Goal: Check status: Check status

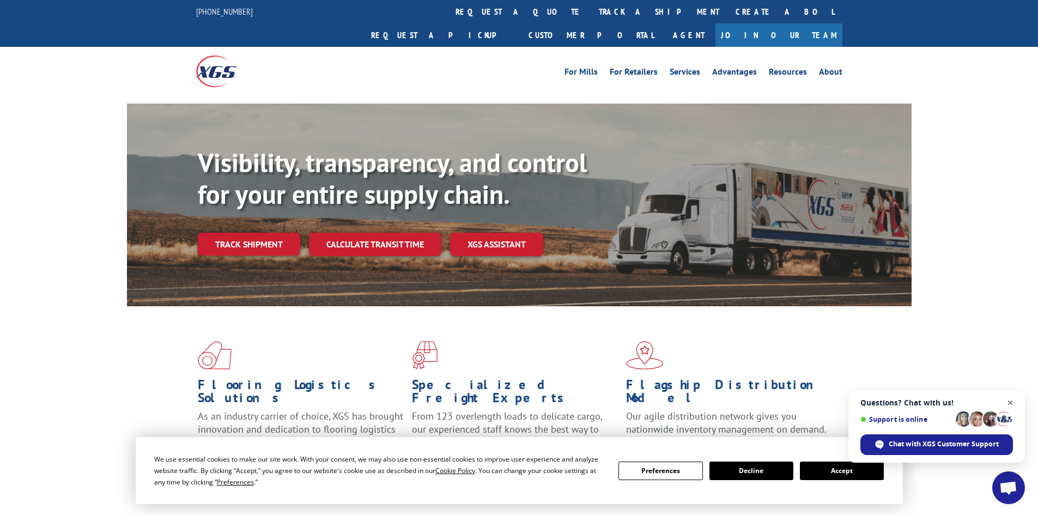
click at [1012, 402] on span "Close chat" at bounding box center [1011, 403] width 14 height 14
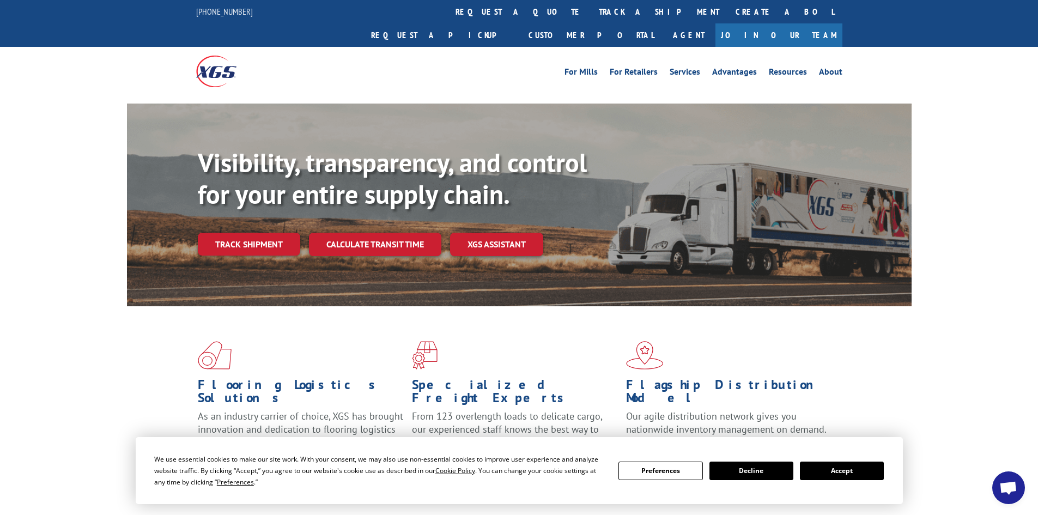
click at [871, 473] on button "Accept" at bounding box center [842, 471] width 84 height 19
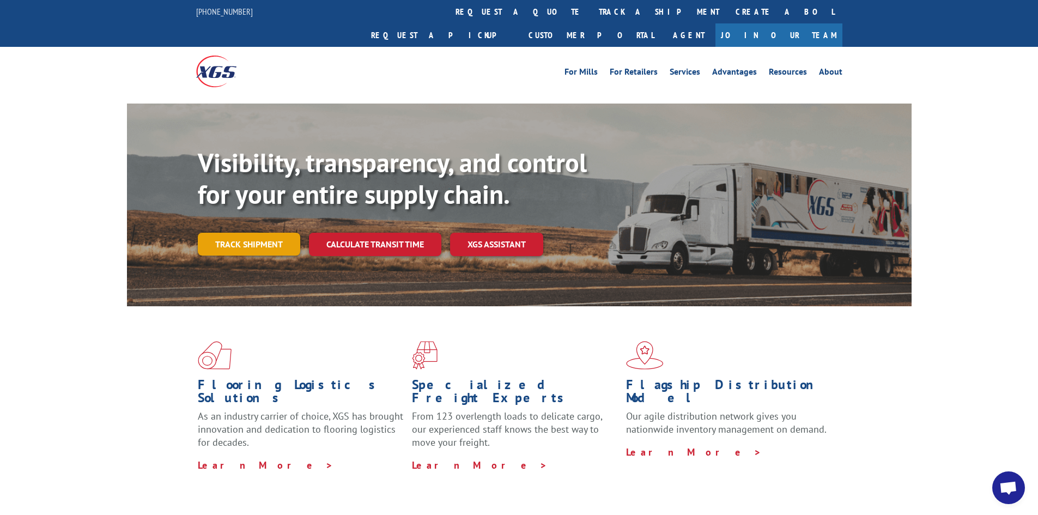
click at [249, 233] on link "Track shipment" at bounding box center [249, 244] width 102 height 23
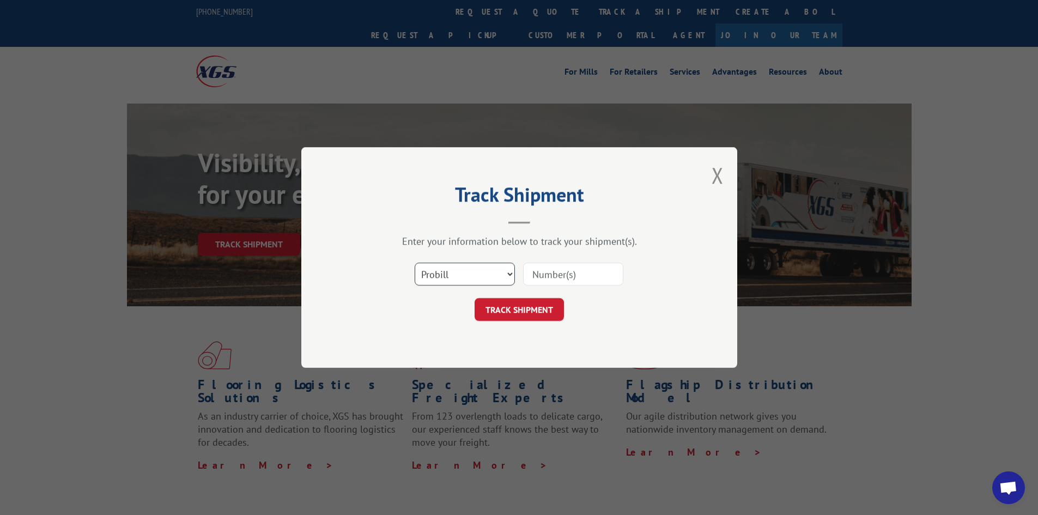
click at [443, 271] on select "Select category... Probill BOL PO" at bounding box center [465, 274] width 100 height 23
select select "po"
click at [415, 263] on select "Select category... Probill BOL PO" at bounding box center [465, 274] width 100 height 23
paste input "04458340"
type input "04458340"
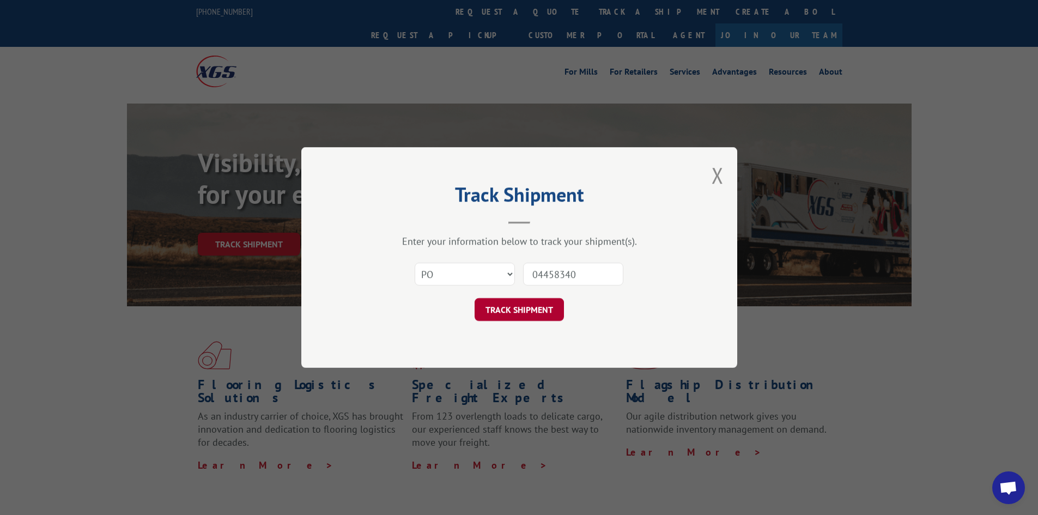
click at [524, 305] on button "TRACK SHIPMENT" at bounding box center [519, 309] width 89 height 23
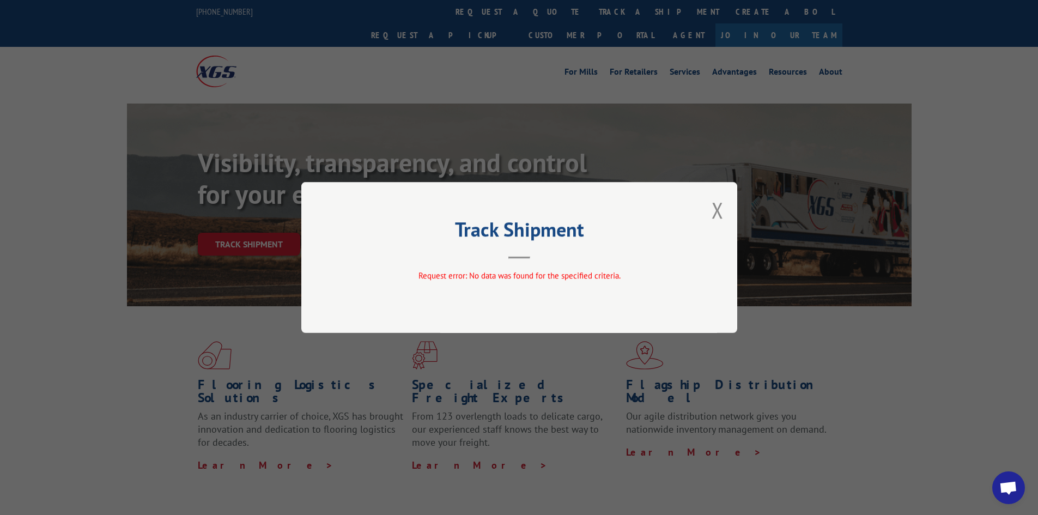
click at [713, 210] on button "Close modal" at bounding box center [718, 210] width 12 height 29
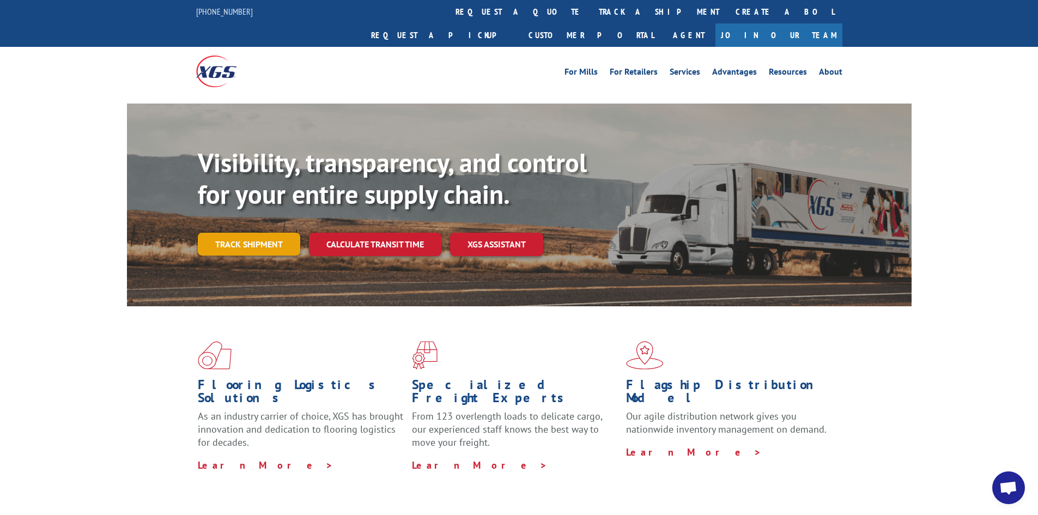
click at [271, 233] on link "Track shipment" at bounding box center [249, 244] width 102 height 23
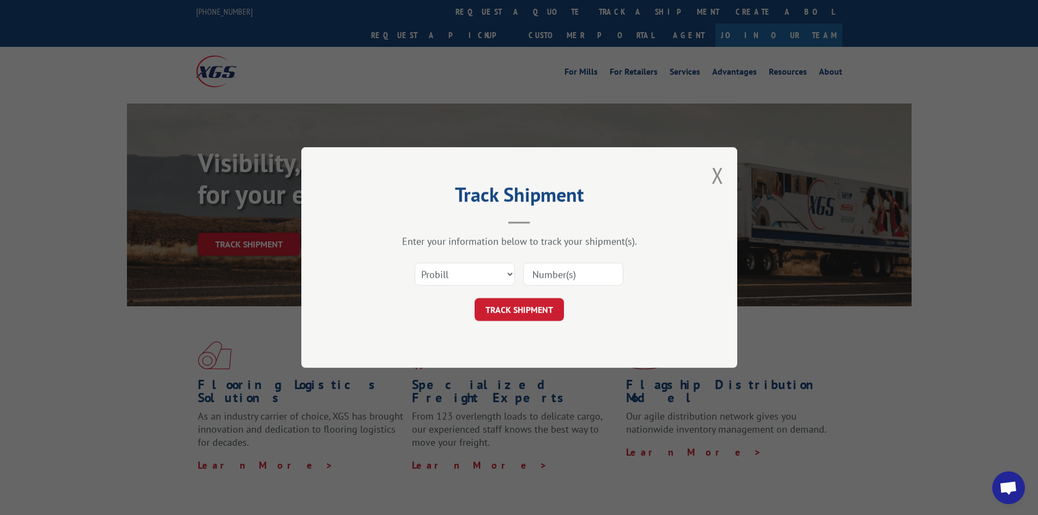
drag, startPoint x: 573, startPoint y: 263, endPoint x: 549, endPoint y: 261, distance: 24.1
click at [549, 261] on div "Select category... Probill BOL PO" at bounding box center [519, 274] width 327 height 36
paste input "17890361"
type input "17890361"
click at [523, 304] on button "TRACK SHIPMENT" at bounding box center [519, 309] width 89 height 23
